Goal: Information Seeking & Learning: Learn about a topic

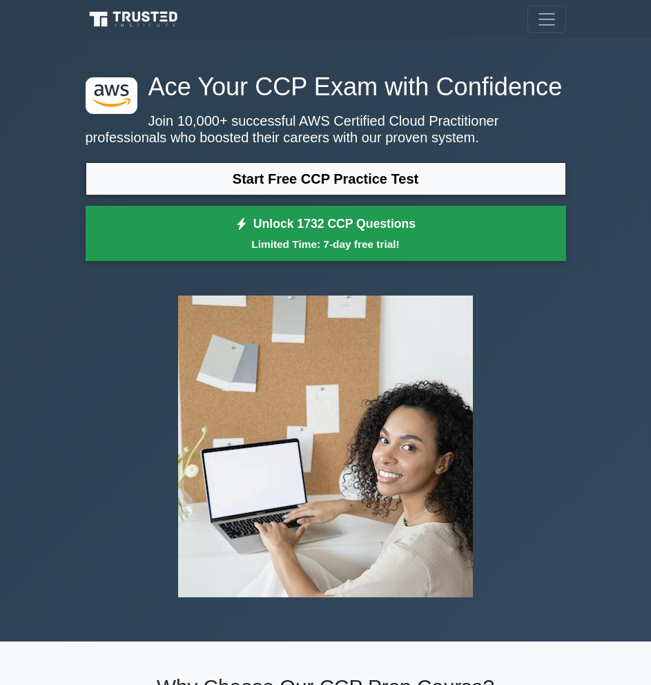
click at [447, 244] on small "Limited Time: 7-day free trial!" at bounding box center [326, 244] width 446 height 16
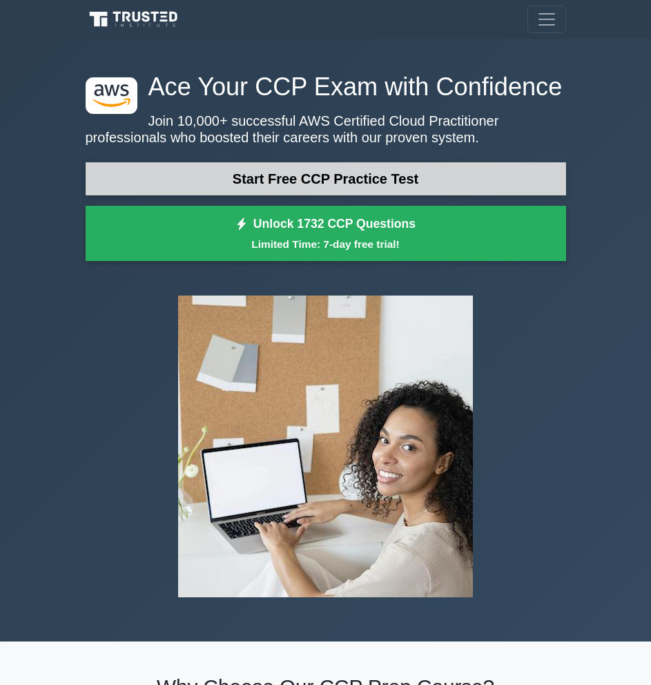
click at [309, 191] on link "Start Free CCP Practice Test" at bounding box center [326, 178] width 481 height 33
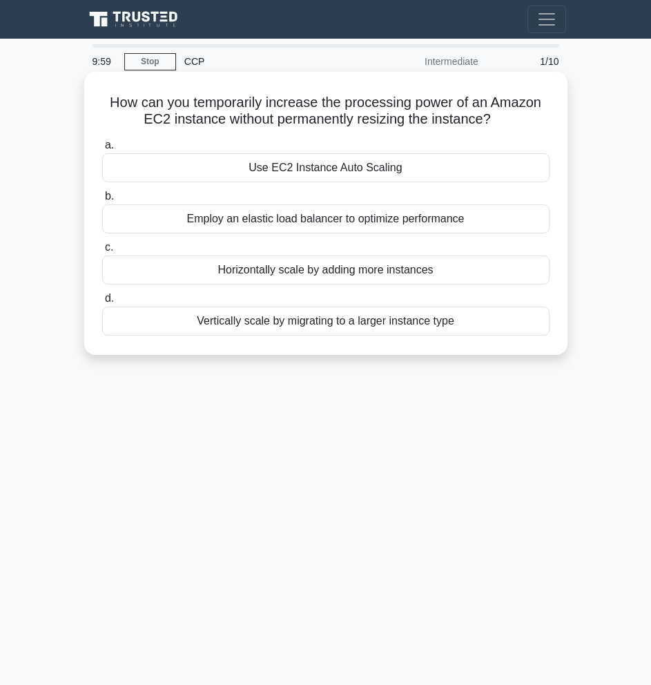
click at [325, 170] on div "Use EC2 Instance Auto Scaling" at bounding box center [326, 167] width 448 height 29
click at [102, 150] on input "a. Use EC2 Instance Auto Scaling" at bounding box center [102, 145] width 0 height 9
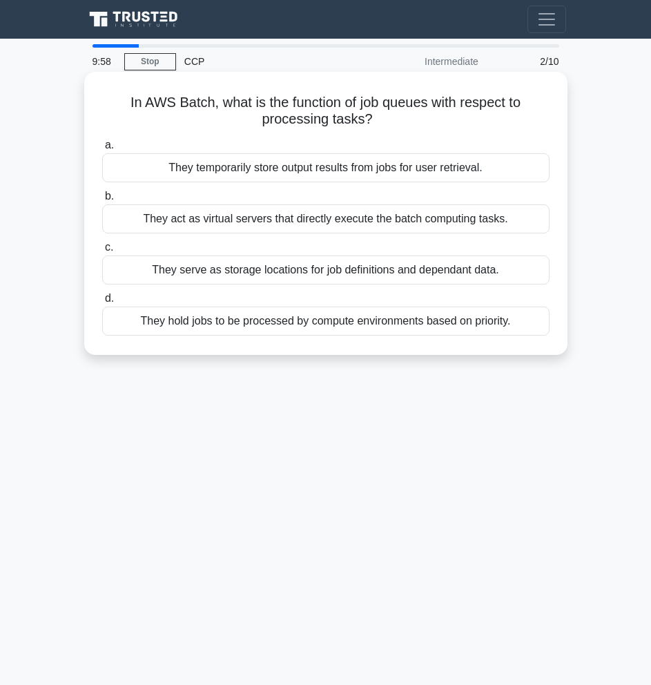
click at [331, 215] on div "They act as virtual servers that directly execute the batch computing tasks." at bounding box center [326, 218] width 448 height 29
click at [102, 201] on input "b. They act as virtual servers that directly execute the batch computing tasks." at bounding box center [102, 196] width 0 height 9
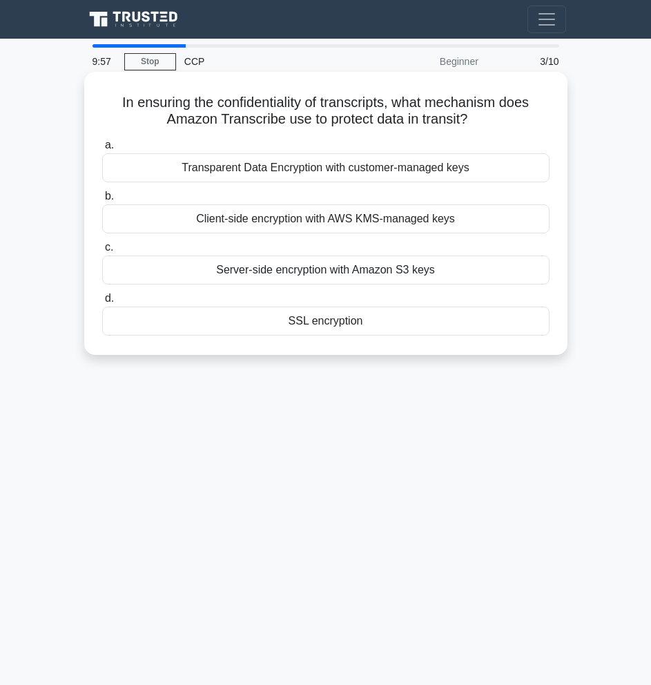
click at [333, 275] on div "Server-side encryption with Amazon S3 keys" at bounding box center [326, 270] width 448 height 29
click at [102, 252] on input "c. Server-side encryption with Amazon S3 keys" at bounding box center [102, 247] width 0 height 9
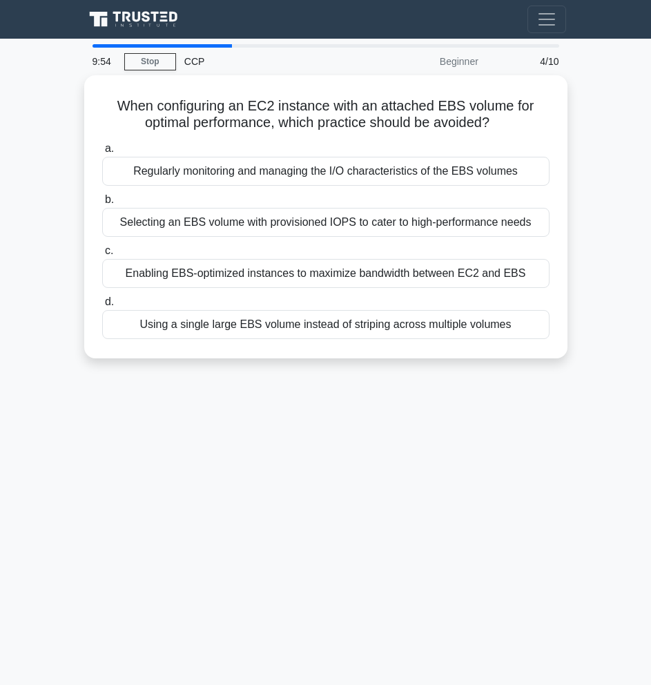
click at [133, 12] on icon at bounding box center [135, 20] width 99 height 20
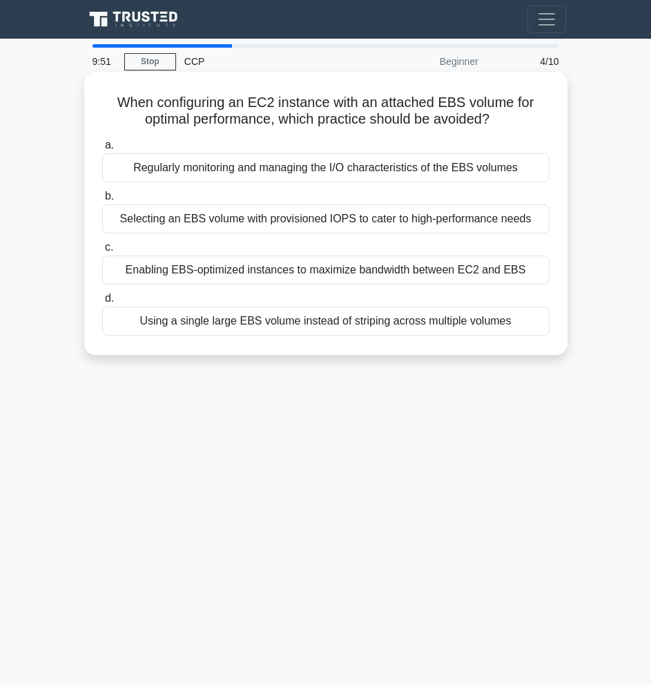
drag, startPoint x: 377, startPoint y: 313, endPoint x: 392, endPoint y: 317, distance: 15.1
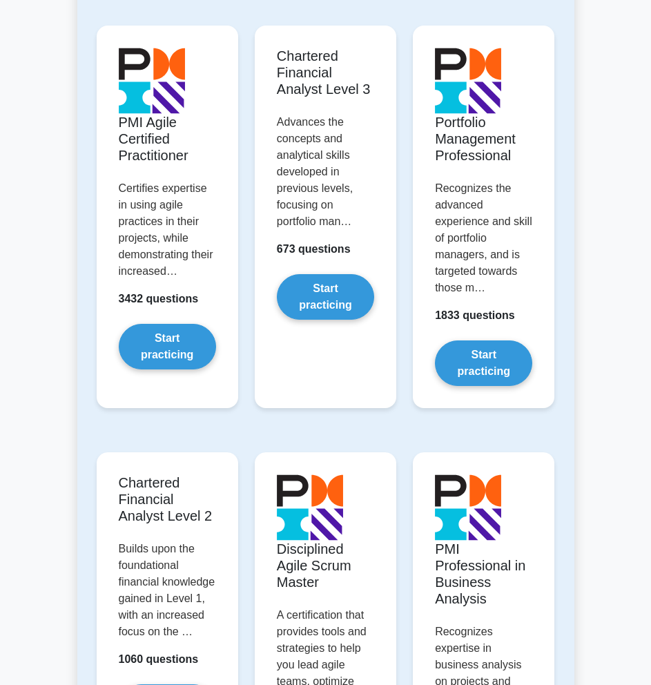
scroll to position [2210, 0]
